Goal: Navigation & Orientation: Find specific page/section

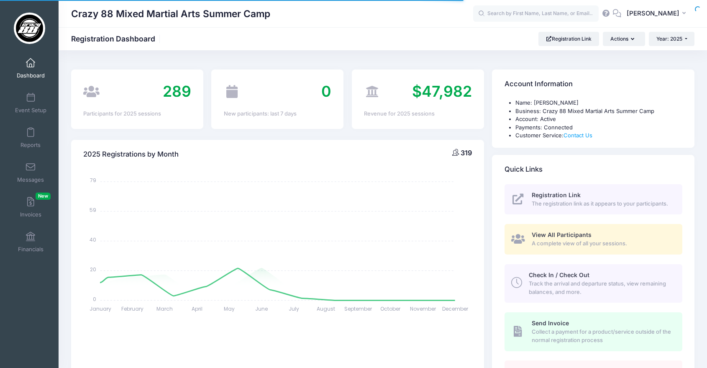
select select
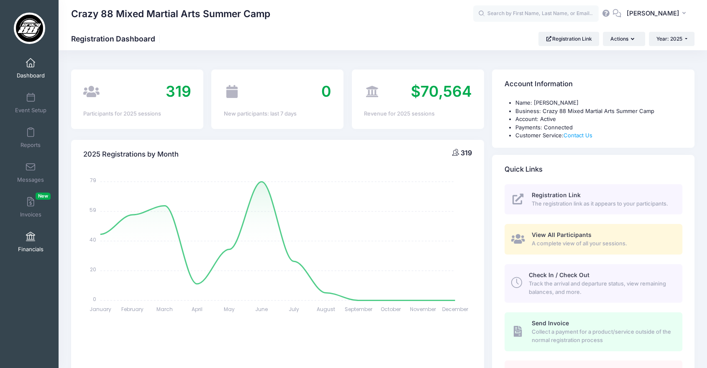
click at [17, 244] on link "Financials" at bounding box center [31, 241] width 40 height 29
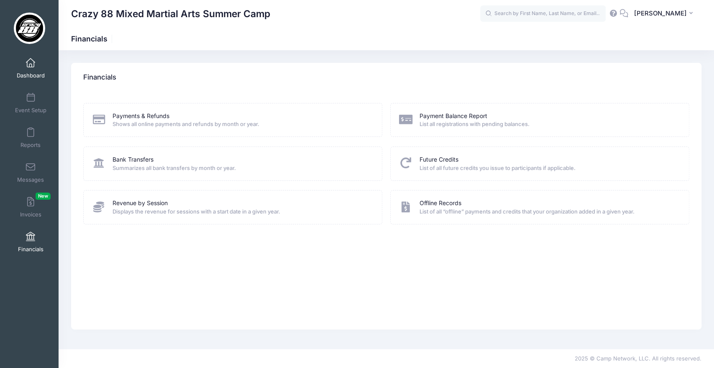
click at [31, 63] on span at bounding box center [31, 63] width 0 height 9
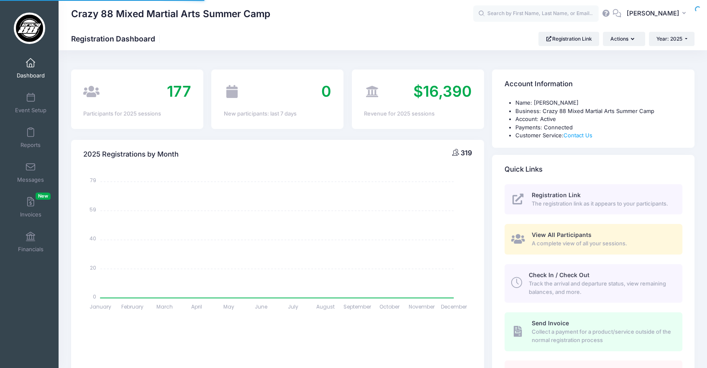
click at [0, 0] on div at bounding box center [0, 0] width 0 height 0
select select
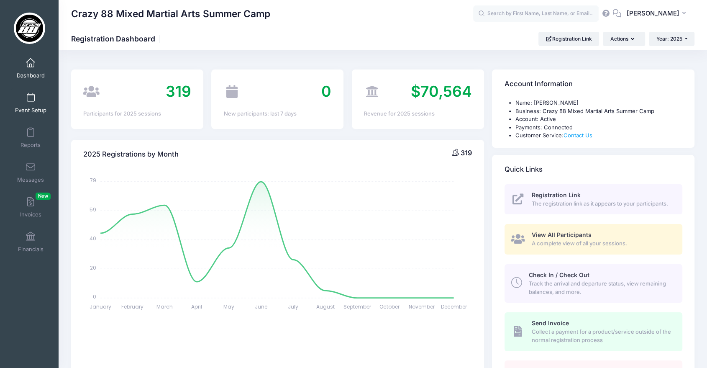
click at [31, 99] on span at bounding box center [31, 97] width 0 height 9
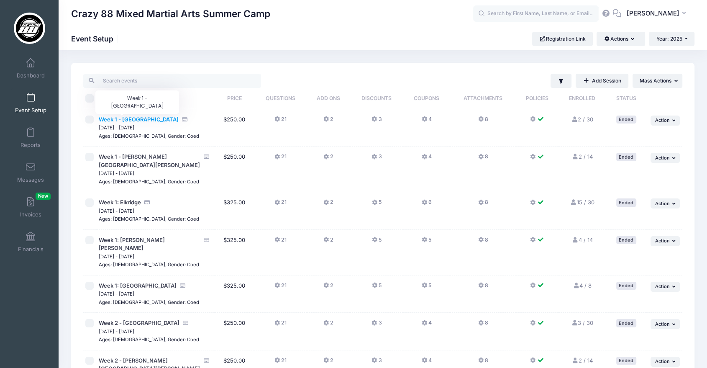
click at [109, 120] on span "Week 1 - [GEOGRAPHIC_DATA]" at bounding box center [139, 119] width 80 height 7
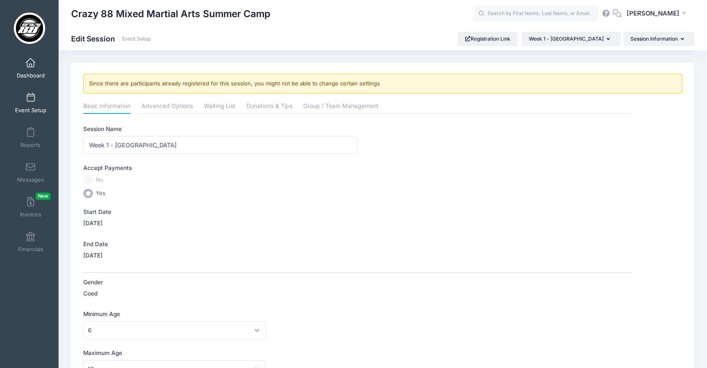
click at [39, 72] on span "Dashboard" at bounding box center [31, 75] width 28 height 7
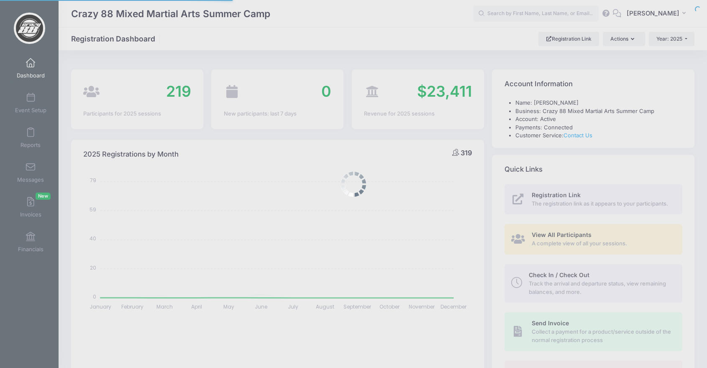
select select
